Goal: Transaction & Acquisition: Purchase product/service

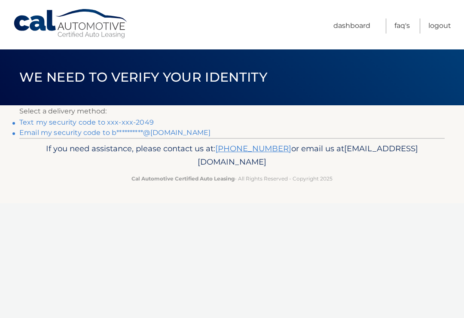
click at [80, 126] on link "Text my security code to xxx-xxx-2049" at bounding box center [86, 122] width 134 height 8
click at [75, 118] on link "Text my security code to xxx-xxx-2049" at bounding box center [86, 122] width 134 height 8
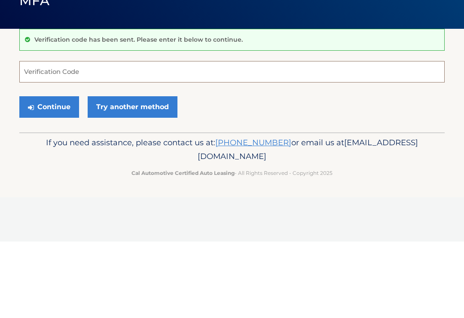
click at [97, 137] on input "Verification Code" at bounding box center [231, 147] width 425 height 21
type input "469380"
click at [49, 173] on button "Continue" at bounding box center [49, 183] width 60 height 21
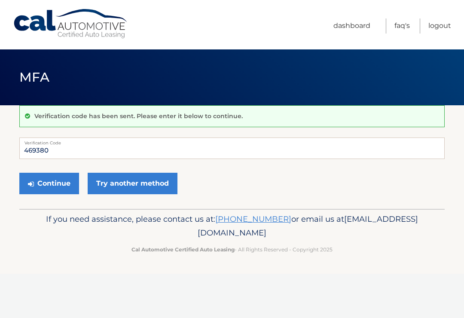
click at [38, 182] on button "Continue" at bounding box center [49, 183] width 60 height 21
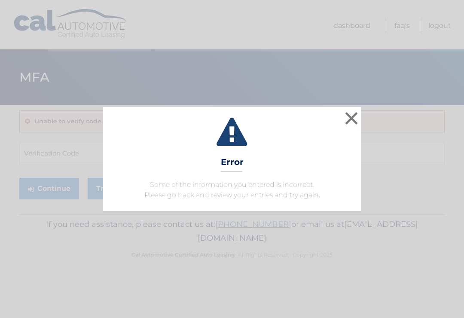
click at [359, 113] on button "×" at bounding box center [351, 117] width 17 height 17
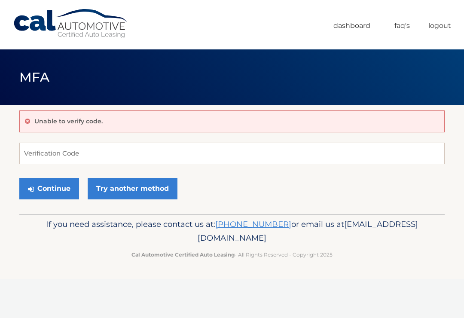
click at [350, 23] on link "Dashboard" at bounding box center [351, 25] width 37 height 15
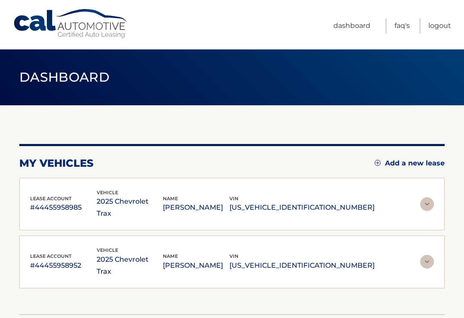
click at [423, 197] on img at bounding box center [427, 204] width 14 height 14
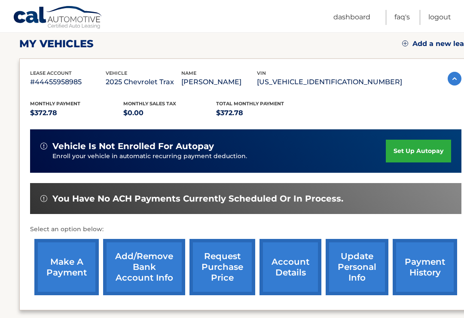
scroll to position [123, 0]
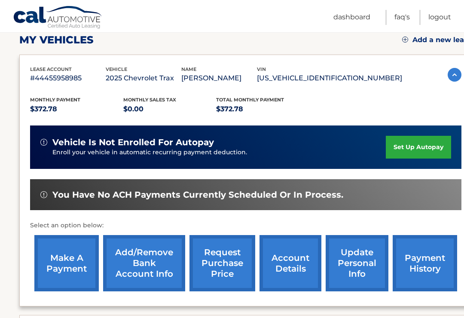
click at [62, 257] on link "make a payment" at bounding box center [66, 263] width 64 height 56
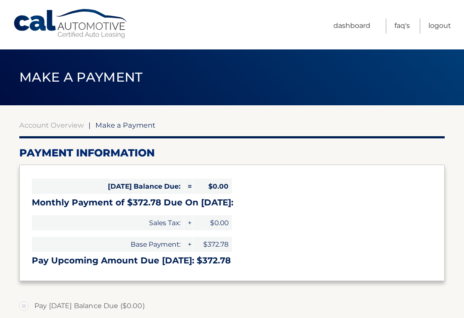
select select "NzRlNDE2NTMtMzc4ZS00YmU2LTlmZTUtZmYyZTBkZWE2ZTNh"
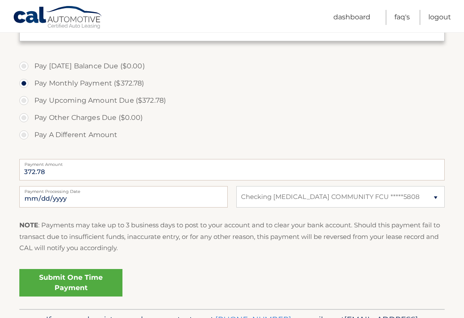
scroll to position [242, 0]
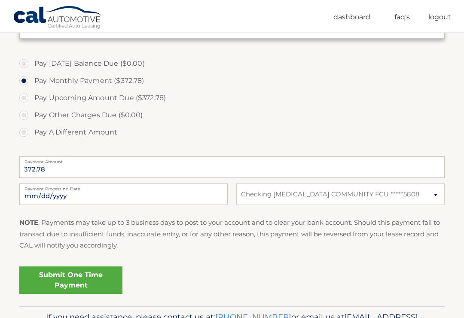
click at [82, 279] on link "Submit One Time Payment" at bounding box center [70, 279] width 103 height 27
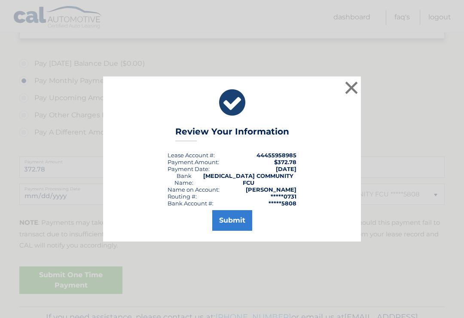
click at [231, 220] on button "Submit" at bounding box center [232, 220] width 40 height 21
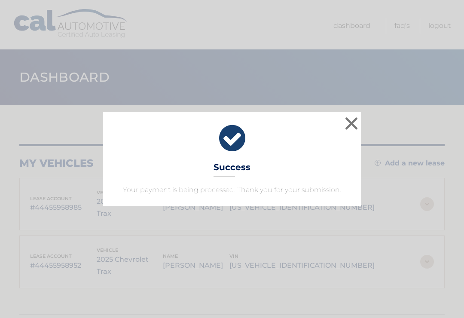
click at [357, 115] on button "×" at bounding box center [351, 123] width 17 height 17
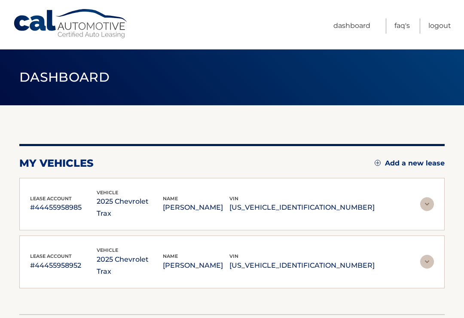
click at [431, 255] on img at bounding box center [427, 262] width 14 height 14
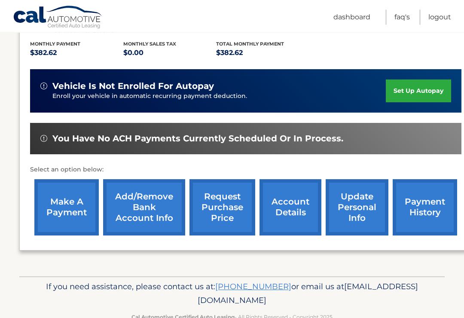
scroll to position [233, 0]
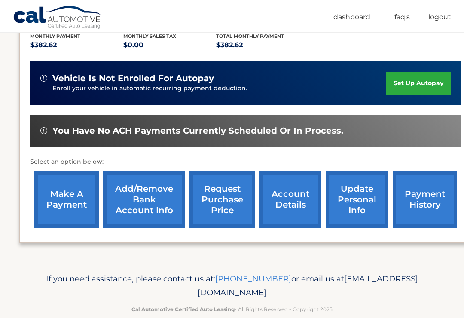
click at [64, 188] on link "make a payment" at bounding box center [66, 199] width 64 height 56
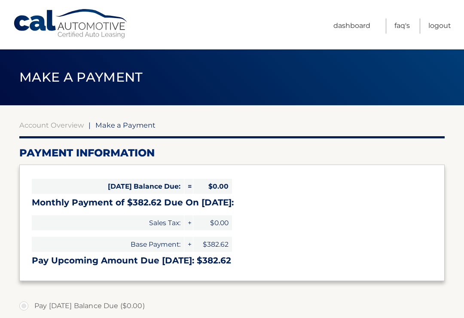
select select "NmJlZjkxM2YtMzkzZC00NjRmLWIwMTAtOGYwNjNkNmIwYzFl"
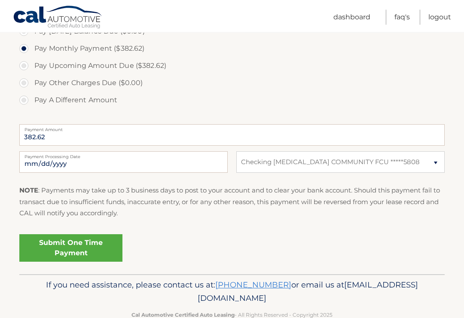
scroll to position [274, 0]
click at [66, 243] on link "Submit One Time Payment" at bounding box center [70, 247] width 103 height 27
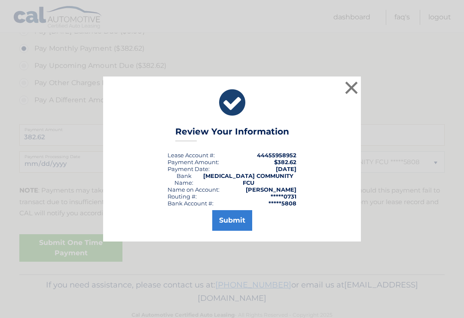
click at [238, 221] on button "Submit" at bounding box center [232, 220] width 40 height 21
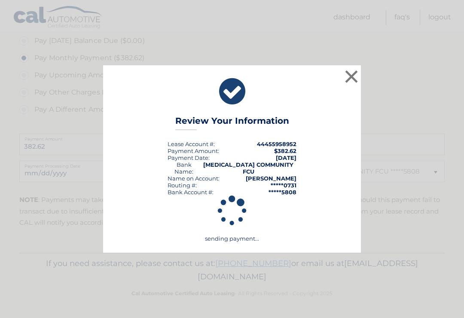
scroll to position [249, 0]
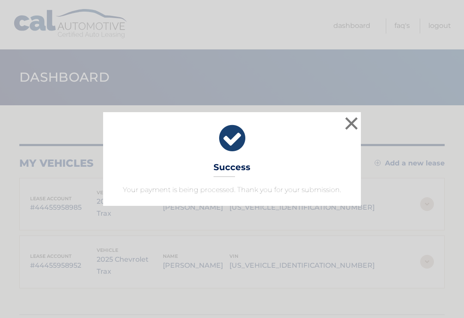
click at [351, 127] on button "×" at bounding box center [351, 123] width 17 height 17
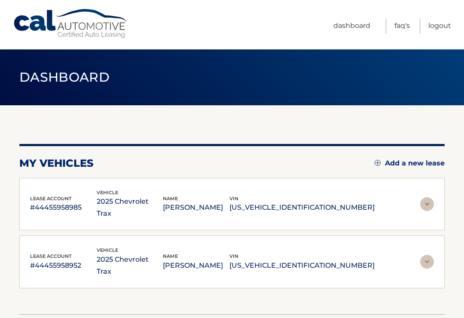
click at [438, 28] on link "Logout" at bounding box center [439, 25] width 23 height 15
